Goal: Task Accomplishment & Management: Manage account settings

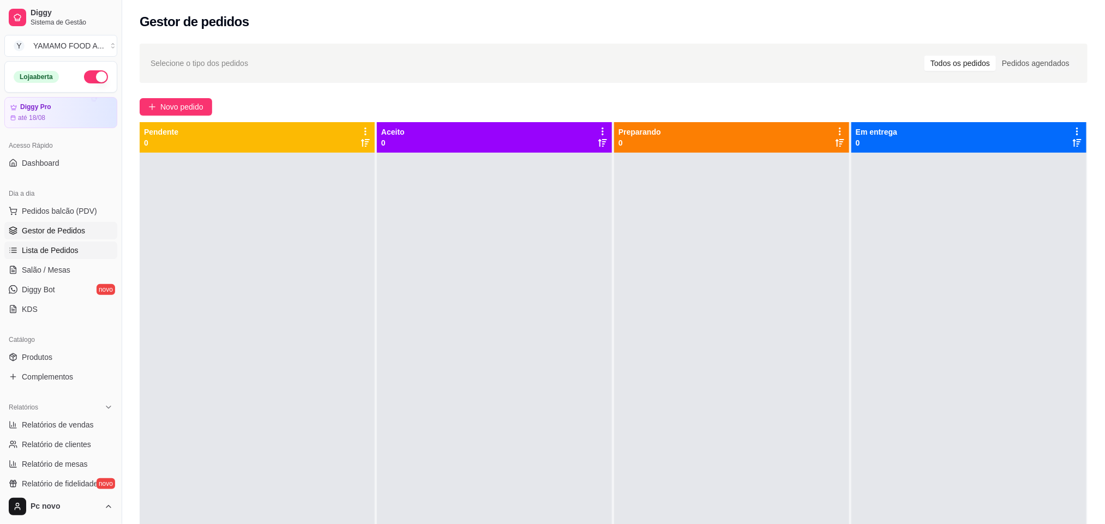
drag, startPoint x: 77, startPoint y: 208, endPoint x: 65, endPoint y: 254, distance: 47.7
click at [65, 254] on ul "Pedidos balcão (PDV) Gestor de Pedidos Lista de Pedidos Salão / Mesas Diggy Bot…" at bounding box center [60, 260] width 113 height 116
click at [67, 252] on span "Lista de Pedidos" at bounding box center [50, 250] width 57 height 11
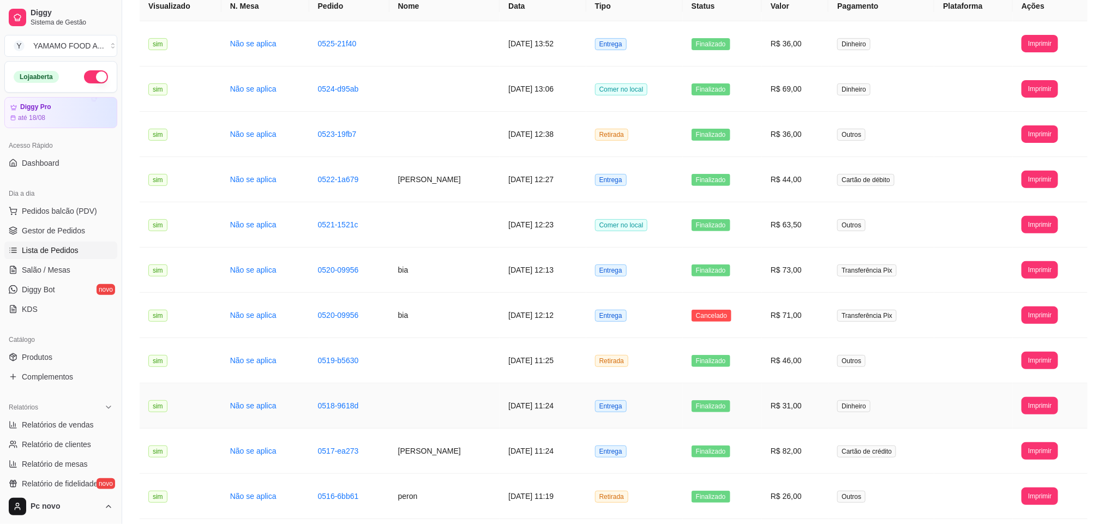
scroll to position [82, 0]
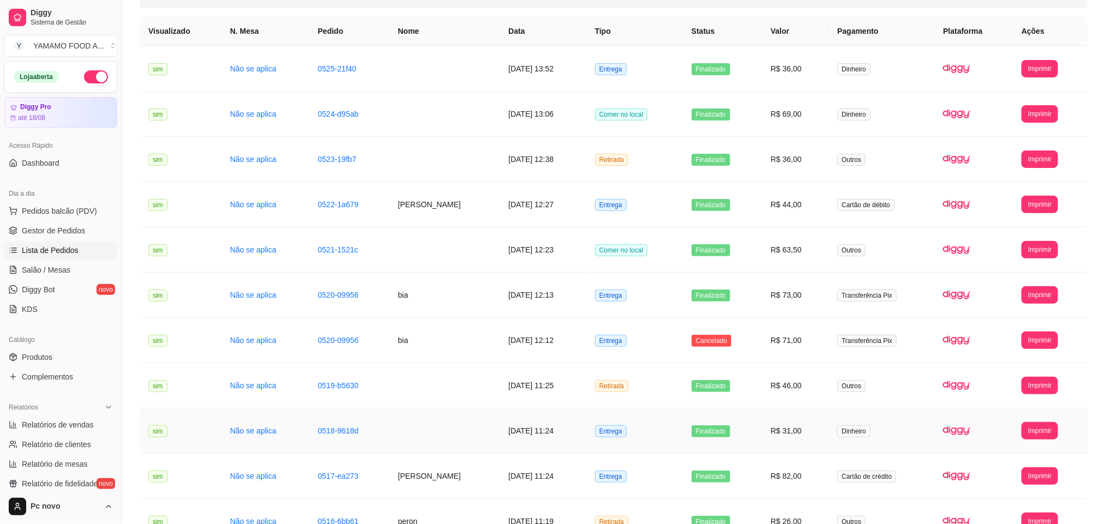
click at [573, 426] on td "[DATE] 11:24" at bounding box center [543, 430] width 86 height 45
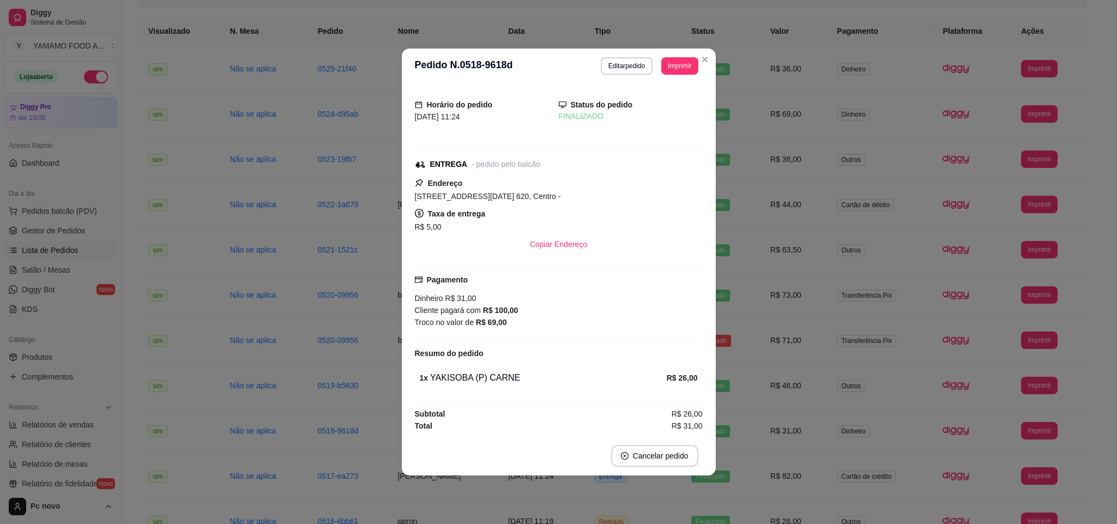
click at [409, 344] on div "Horário do pedido [DATE] 11:24 Status do pedido FINALIZADO ENTREGA - pedido pel…" at bounding box center [559, 259] width 314 height 353
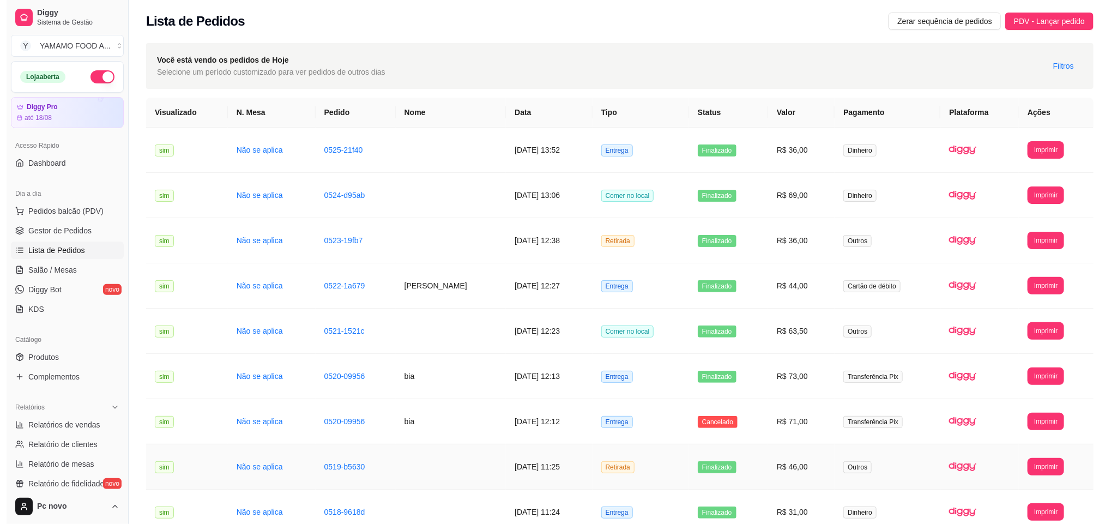
scroll to position [0, 0]
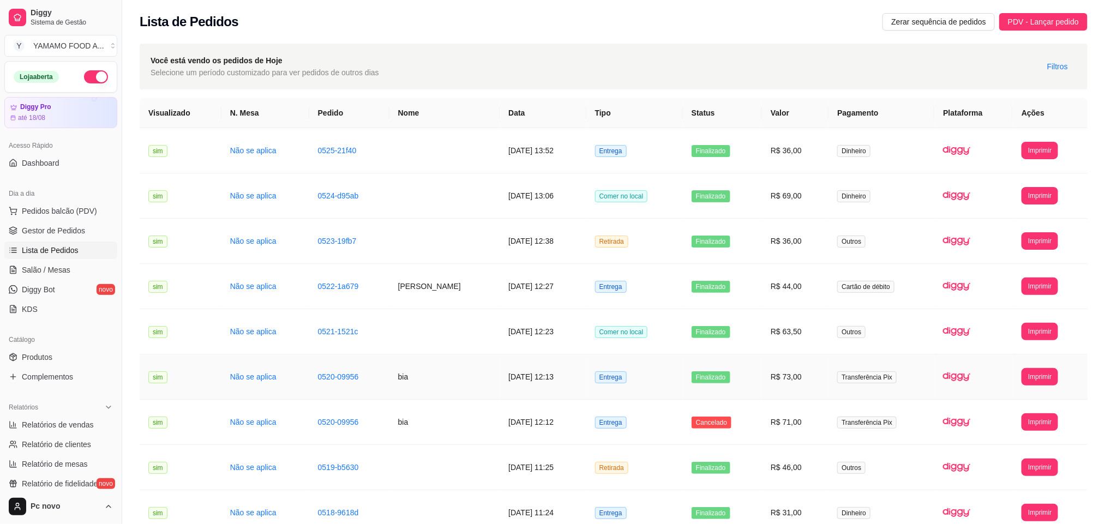
click at [882, 386] on td "Transferência Pix" at bounding box center [881, 376] width 106 height 45
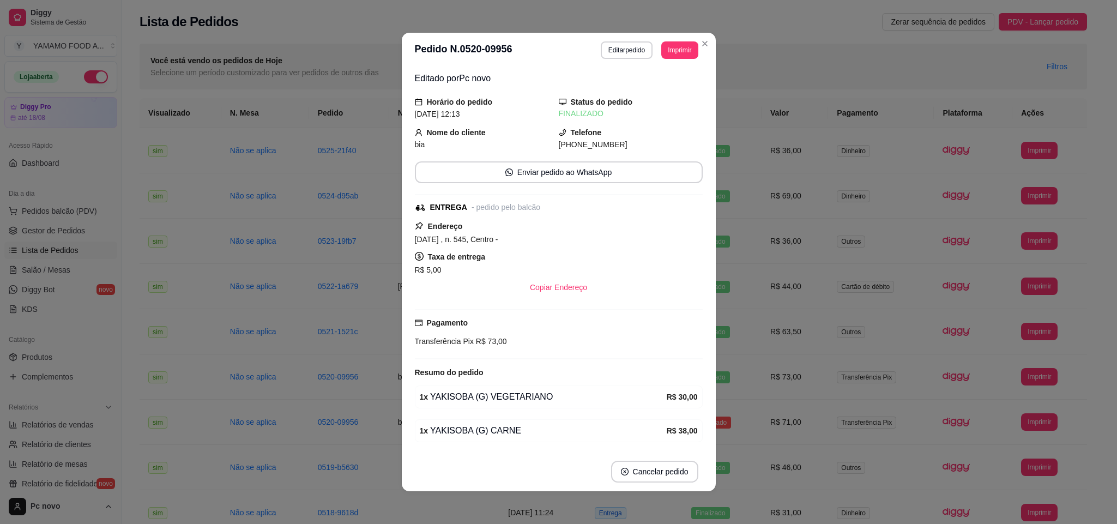
scroll to position [41, 0]
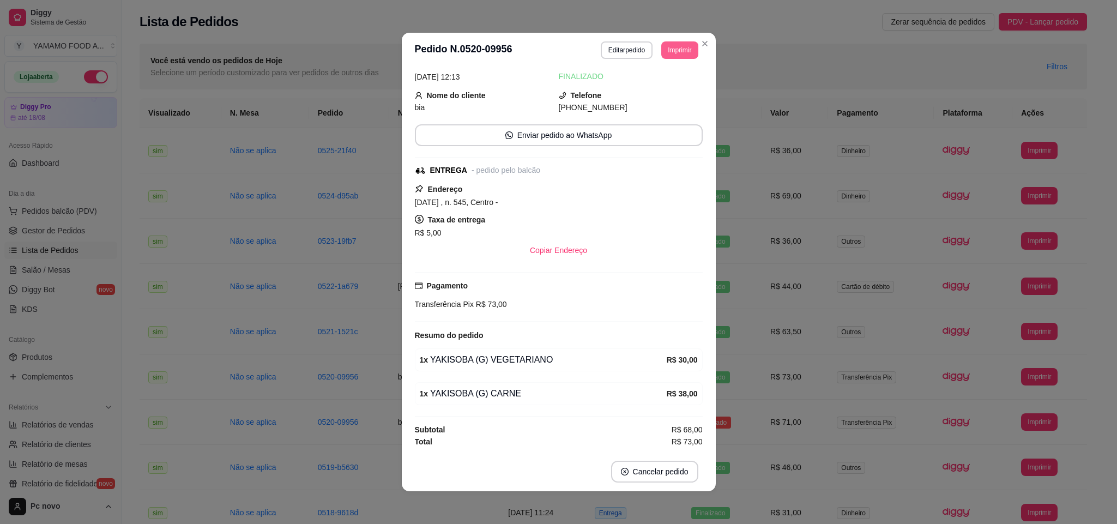
click at [662, 54] on button "Imprimir" at bounding box center [680, 49] width 37 height 17
click at [652, 94] on button "IMPRESSORA" at bounding box center [653, 88] width 79 height 17
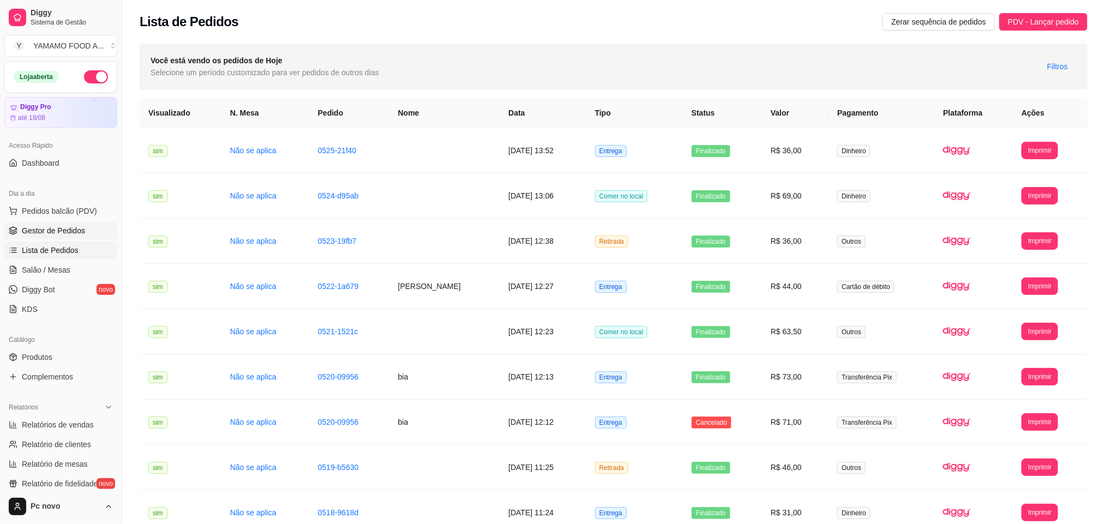
click at [62, 239] on link "Gestor de Pedidos" at bounding box center [60, 230] width 113 height 17
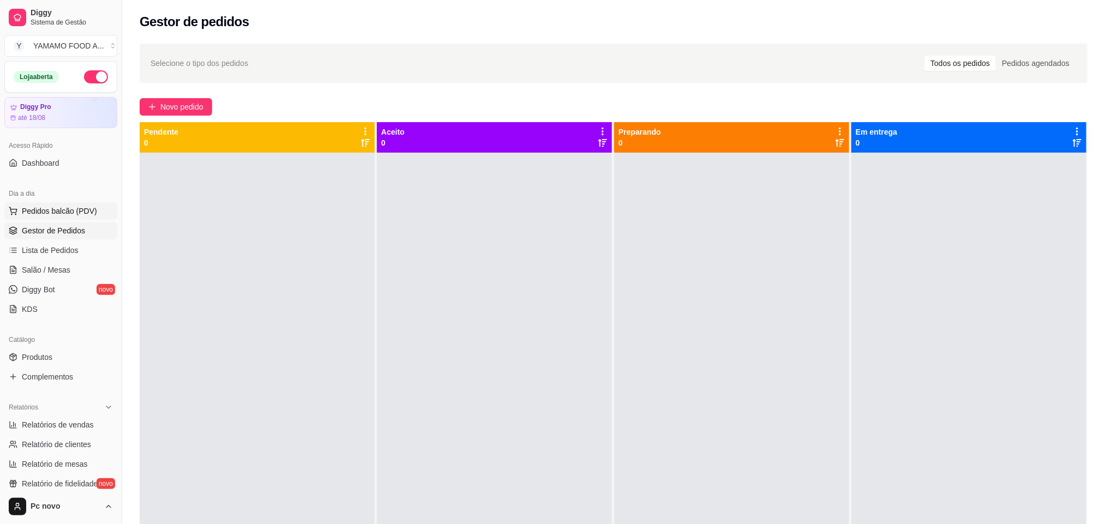
click at [77, 206] on span "Pedidos balcão (PDV)" at bounding box center [59, 211] width 75 height 11
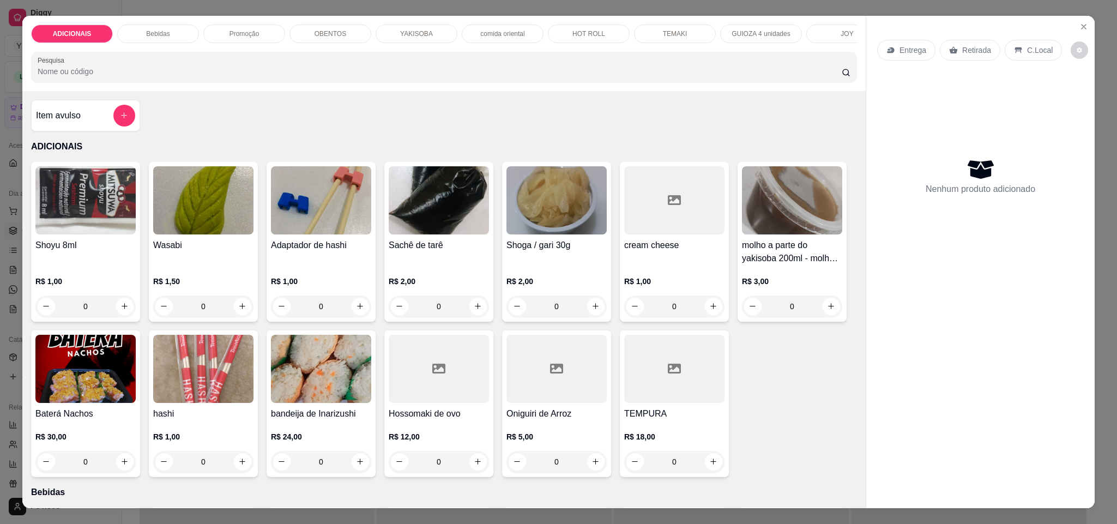
click at [241, 32] on p "Promoção" at bounding box center [245, 33] width 30 height 9
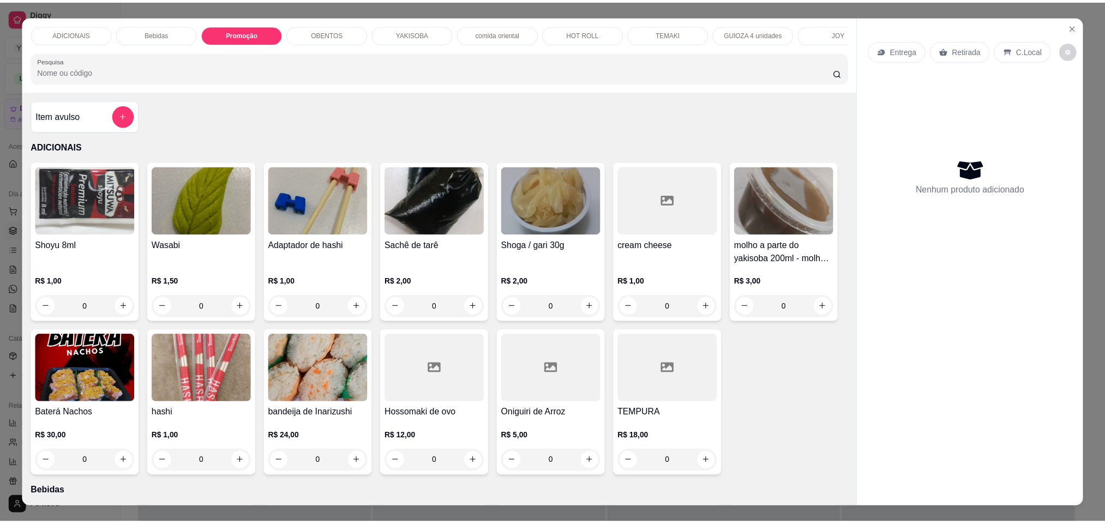
scroll to position [19, 0]
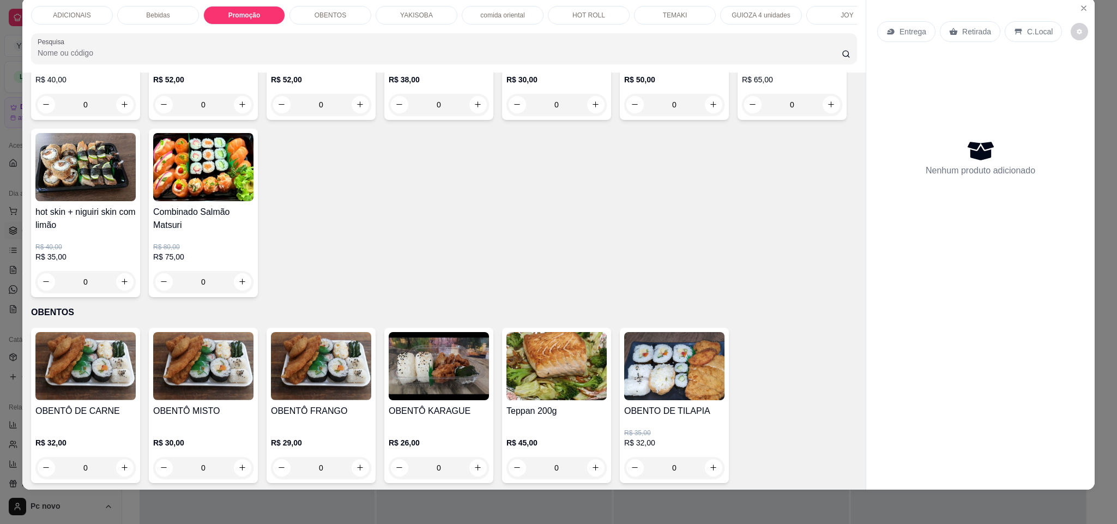
click at [116, 116] on div "0" at bounding box center [85, 105] width 100 height 22
click at [1080, 9] on icon "Close" at bounding box center [1084, 8] width 9 height 9
